Goal: Transaction & Acquisition: Download file/media

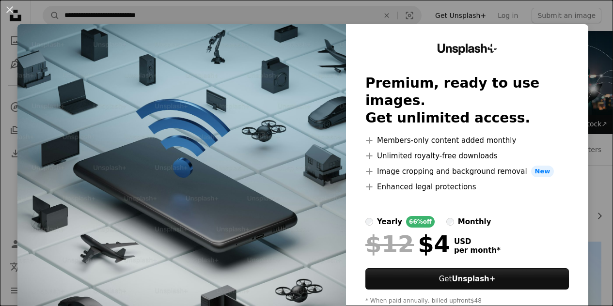
scroll to position [314, 0]
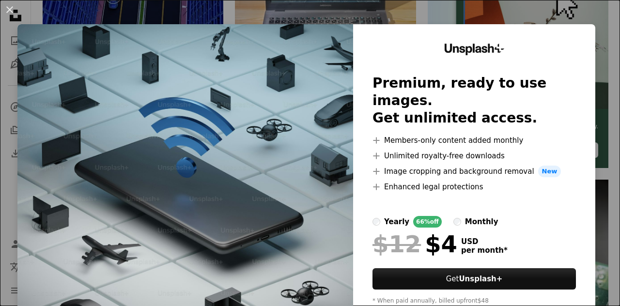
click at [534, 3] on div "An X shape Unsplash+ Premium, ready to use images. Get unlimited access. A plus…" at bounding box center [310, 153] width 620 height 306
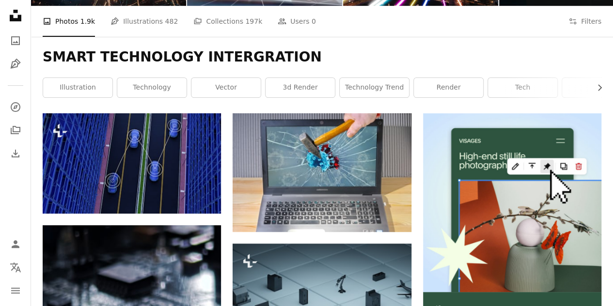
scroll to position [102, 0]
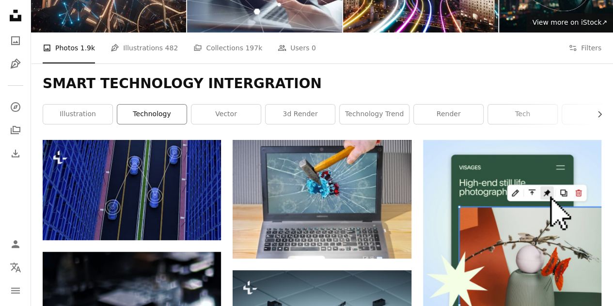
click at [164, 117] on link "technology" at bounding box center [151, 114] width 69 height 19
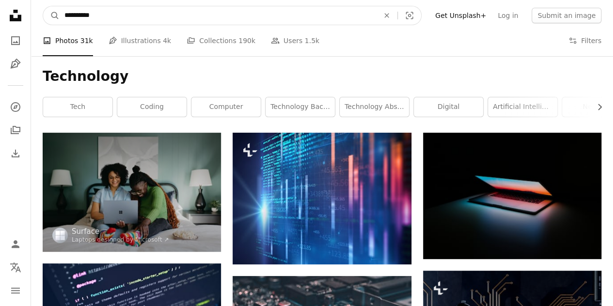
click at [184, 18] on input "**********" at bounding box center [218, 15] width 316 height 18
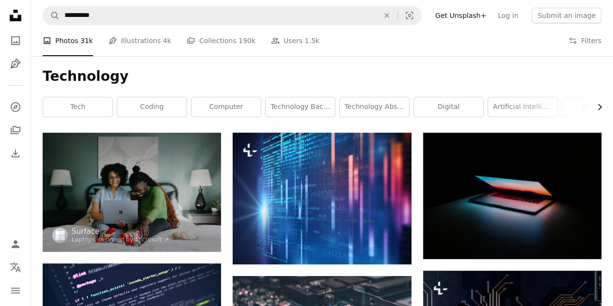
click at [597, 108] on icon "Chevron right" at bounding box center [599, 107] width 10 height 10
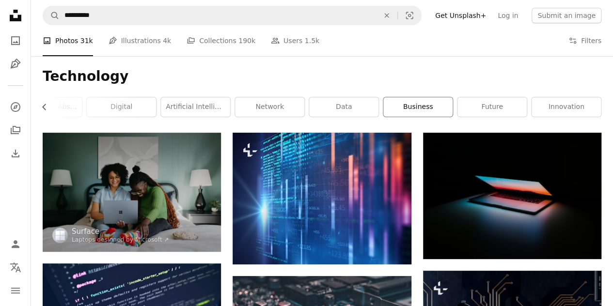
click at [418, 106] on link "business" at bounding box center [417, 106] width 69 height 19
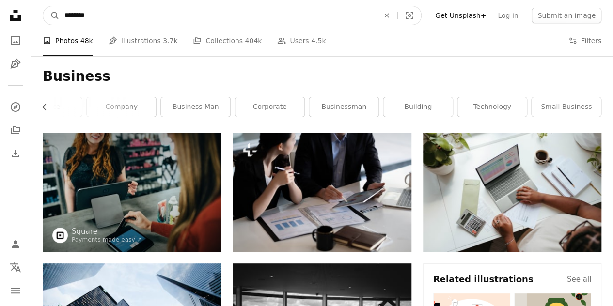
click at [263, 14] on input "********" at bounding box center [218, 15] width 316 height 18
type input "*"
type input "**********"
click at [43, 6] on button "A magnifying glass" at bounding box center [51, 15] width 16 height 18
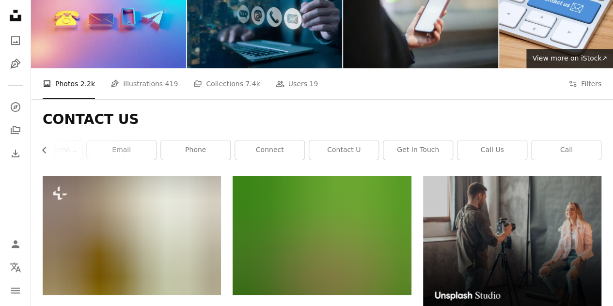
scroll to position [64, 0]
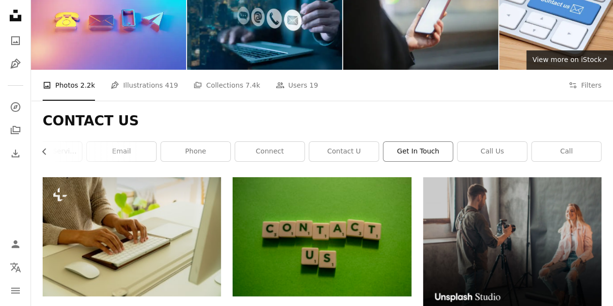
click at [433, 147] on link "get in touch" at bounding box center [417, 151] width 69 height 19
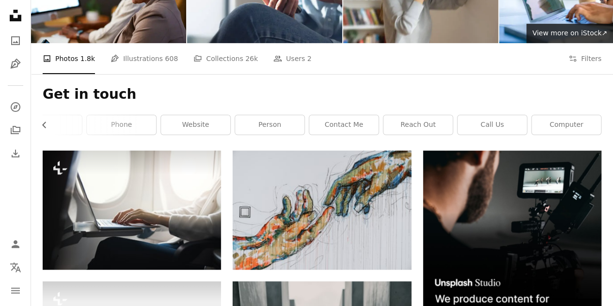
scroll to position [92, 0]
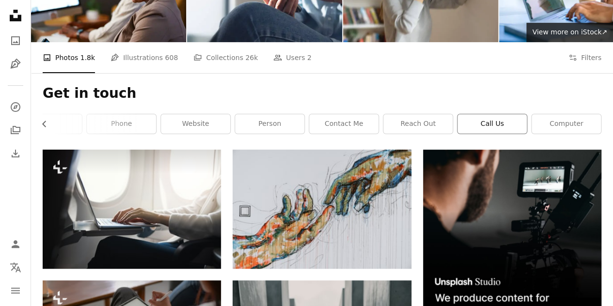
click at [489, 124] on link "call us" at bounding box center [491, 123] width 69 height 19
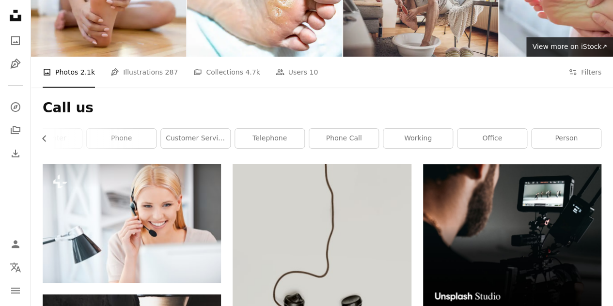
scroll to position [66, 0]
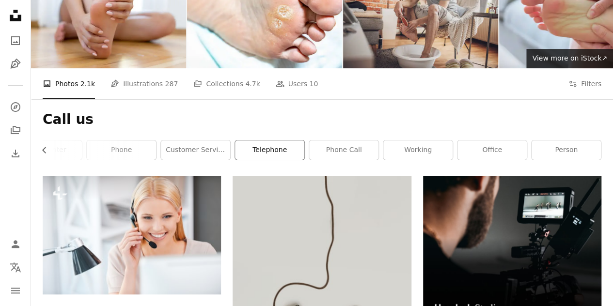
click at [277, 146] on link "telephone" at bounding box center [269, 149] width 69 height 19
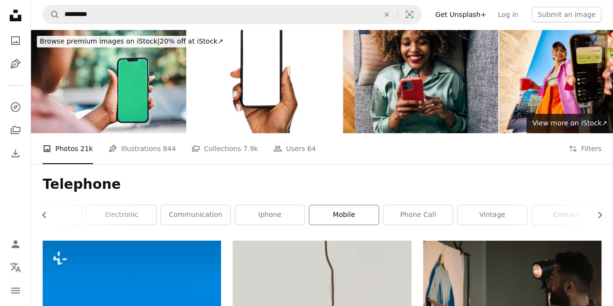
scroll to position [0, 0]
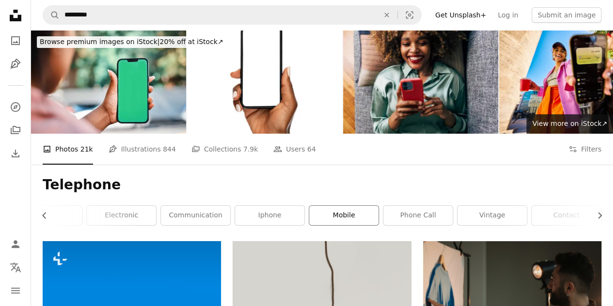
click at [336, 216] on link "mobile" at bounding box center [343, 215] width 69 height 19
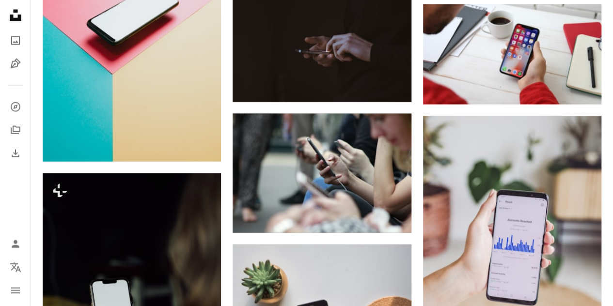
scroll to position [921, 0]
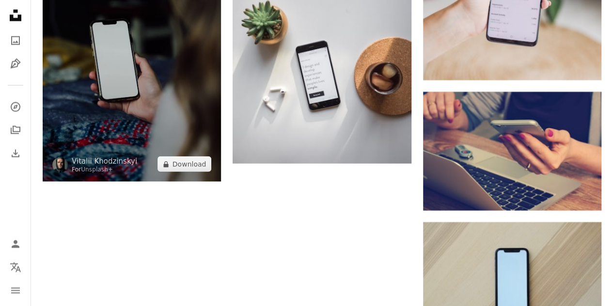
click at [96, 125] on img at bounding box center [132, 47] width 178 height 267
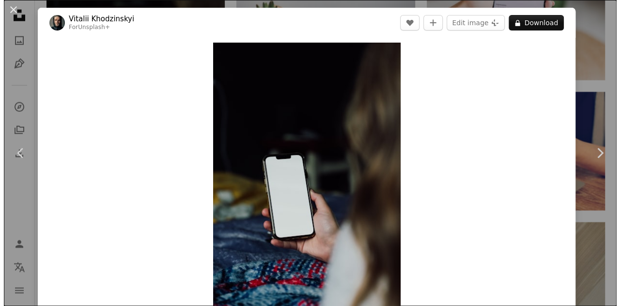
scroll to position [1221, 0]
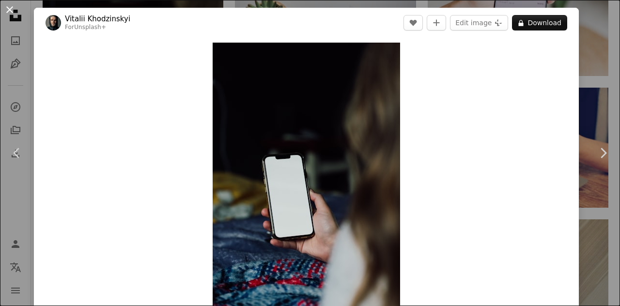
click at [7, 12] on button "An X shape" at bounding box center [10, 10] width 12 height 12
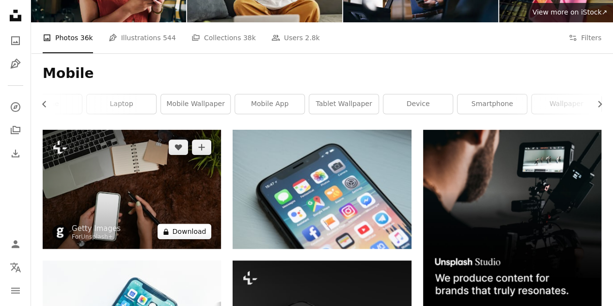
scroll to position [111, 0]
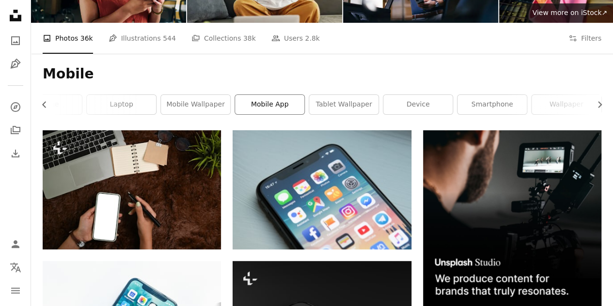
click at [259, 107] on link "mobile app" at bounding box center [269, 104] width 69 height 19
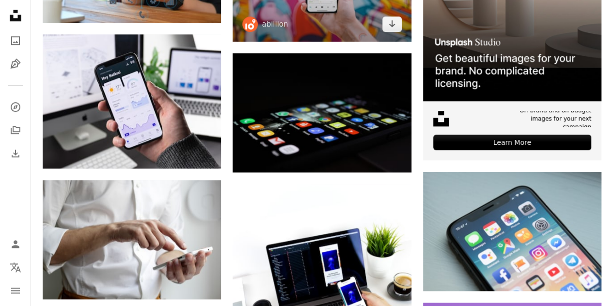
scroll to position [320, 0]
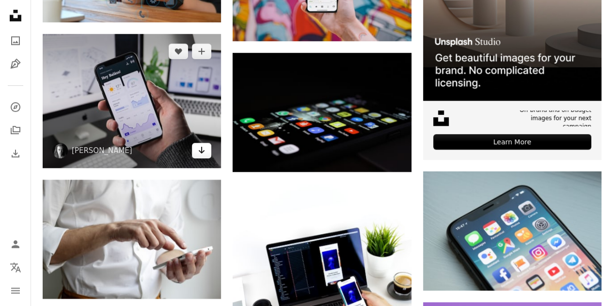
click at [201, 153] on icon "Arrow pointing down" at bounding box center [202, 150] width 8 height 12
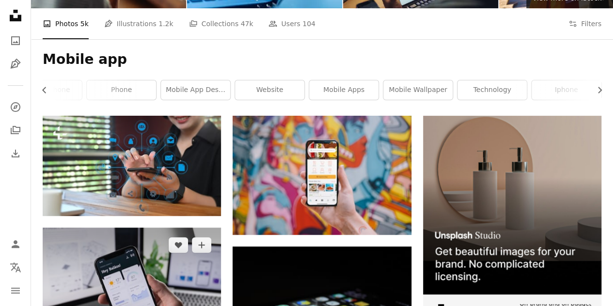
scroll to position [99, 0]
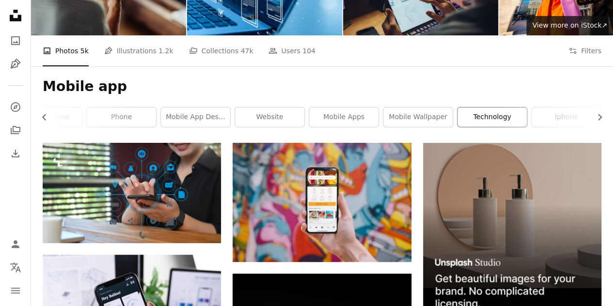
click at [491, 114] on link "technology" at bounding box center [491, 117] width 69 height 19
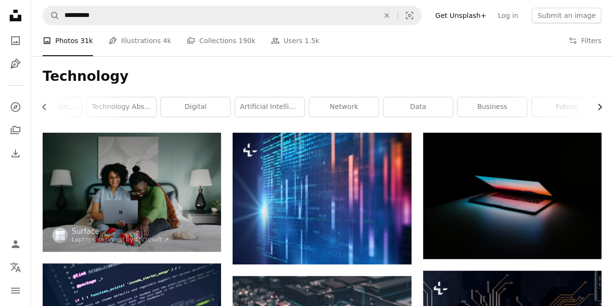
click at [597, 106] on icon "Chevron right" at bounding box center [599, 107] width 10 height 10
click at [501, 106] on link "future" at bounding box center [491, 106] width 69 height 19
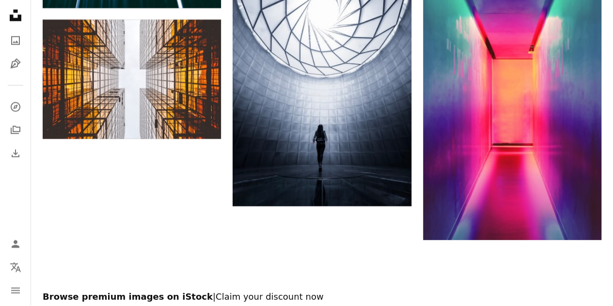
scroll to position [1196, 0]
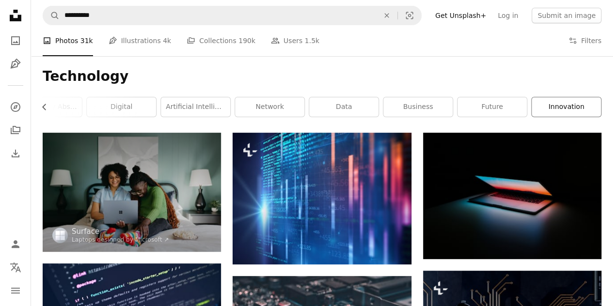
click at [555, 107] on link "innovation" at bounding box center [565, 106] width 69 height 19
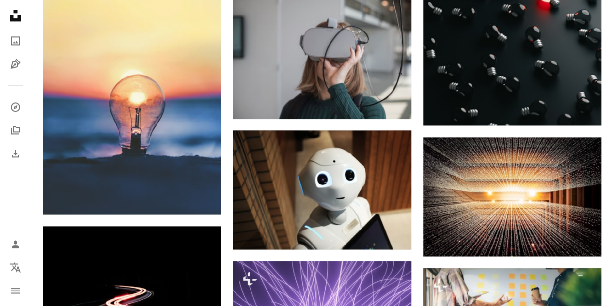
scroll to position [731, 0]
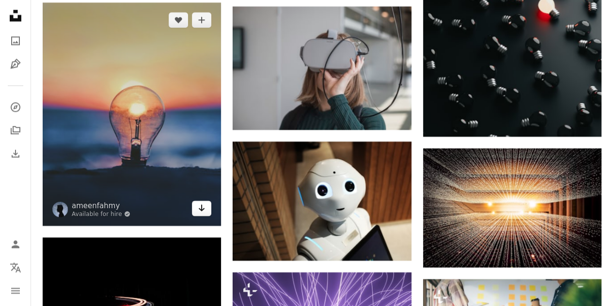
click at [201, 213] on link "Arrow pointing down" at bounding box center [201, 208] width 19 height 15
